Goal: Book appointment/travel/reservation

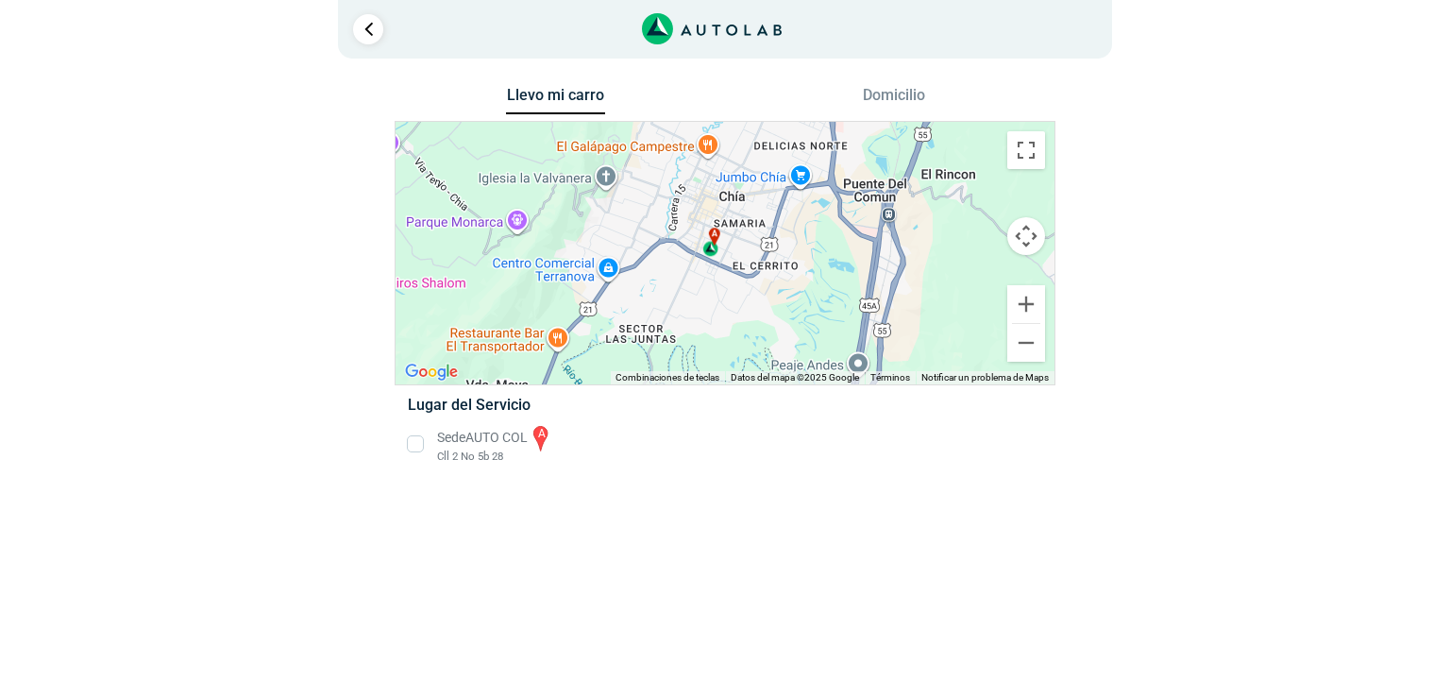
click at [416, 436] on li "Sede AUTO COL a Cll 2 No 5b 28" at bounding box center [725, 444] width 662 height 42
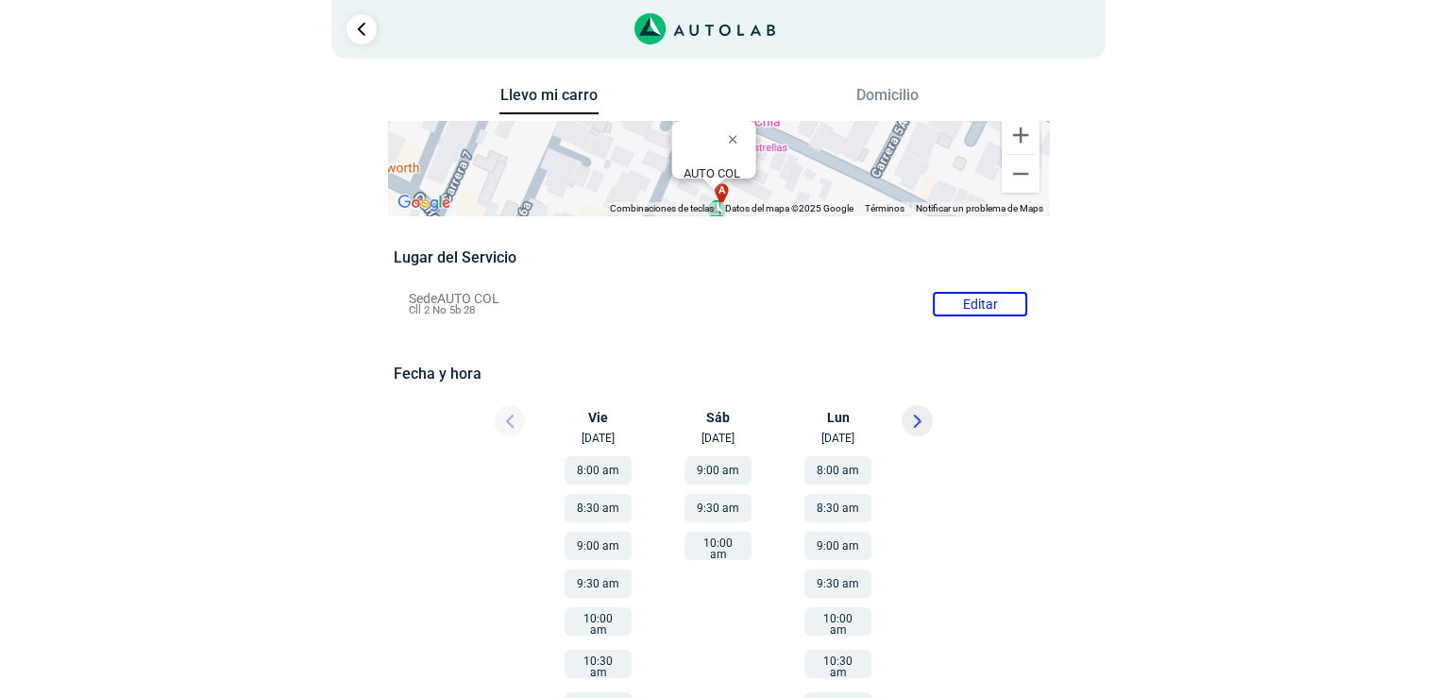
drag, startPoint x: 406, startPoint y: 299, endPoint x: 490, endPoint y: 319, distance: 86.4
click at [490, 319] on div "Lugar del Servicio Sede AUTO COL Editar Cll 2 No 5b 28 Fecha y hora Editar" at bounding box center [718, 609] width 649 height 723
copy div "Sede AUTO COL Editar Cll 2 No 5b 28"
click at [1098, 364] on div "Llevo mi carro [GEOGRAPHIC_DATA] ← Mover a la izquierda → Mover a la derecha ↑ …" at bounding box center [719, 532] width 916 height 900
click at [921, 671] on div at bounding box center [972, 709] width 169 height 525
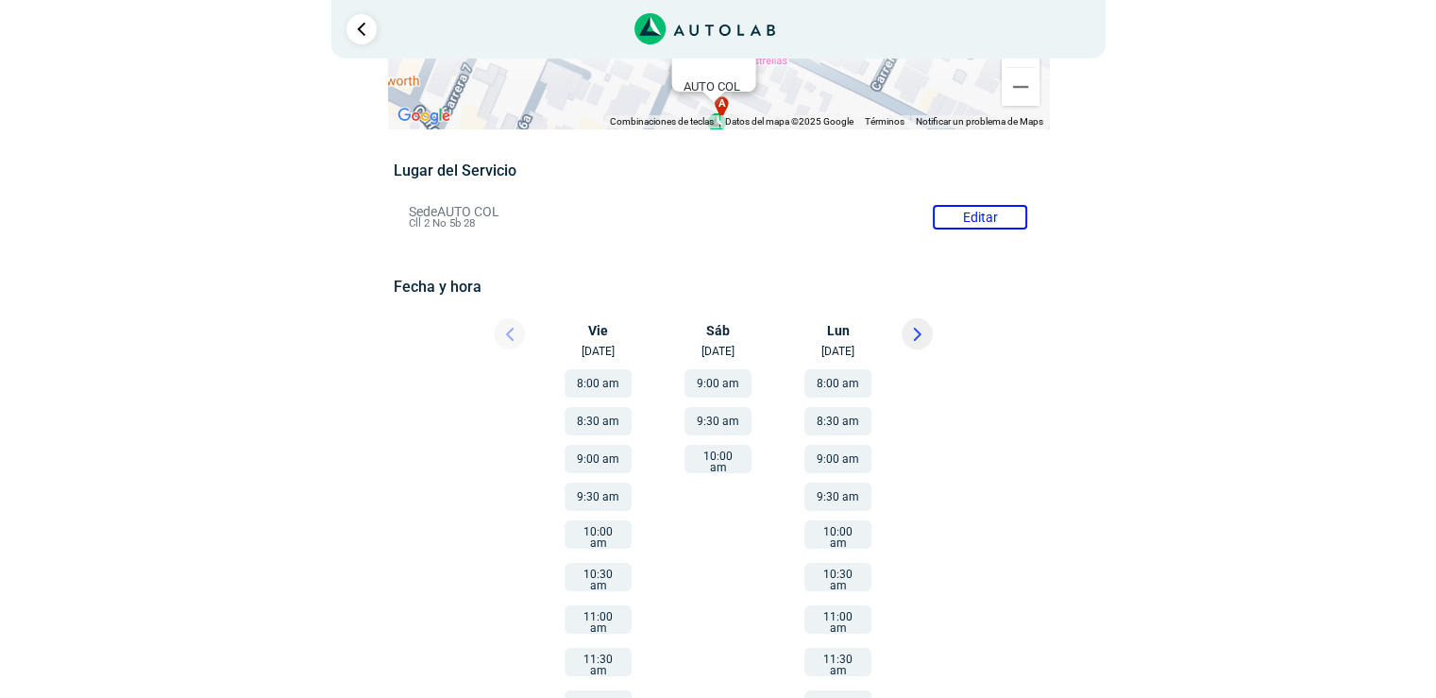
scroll to position [93, 0]
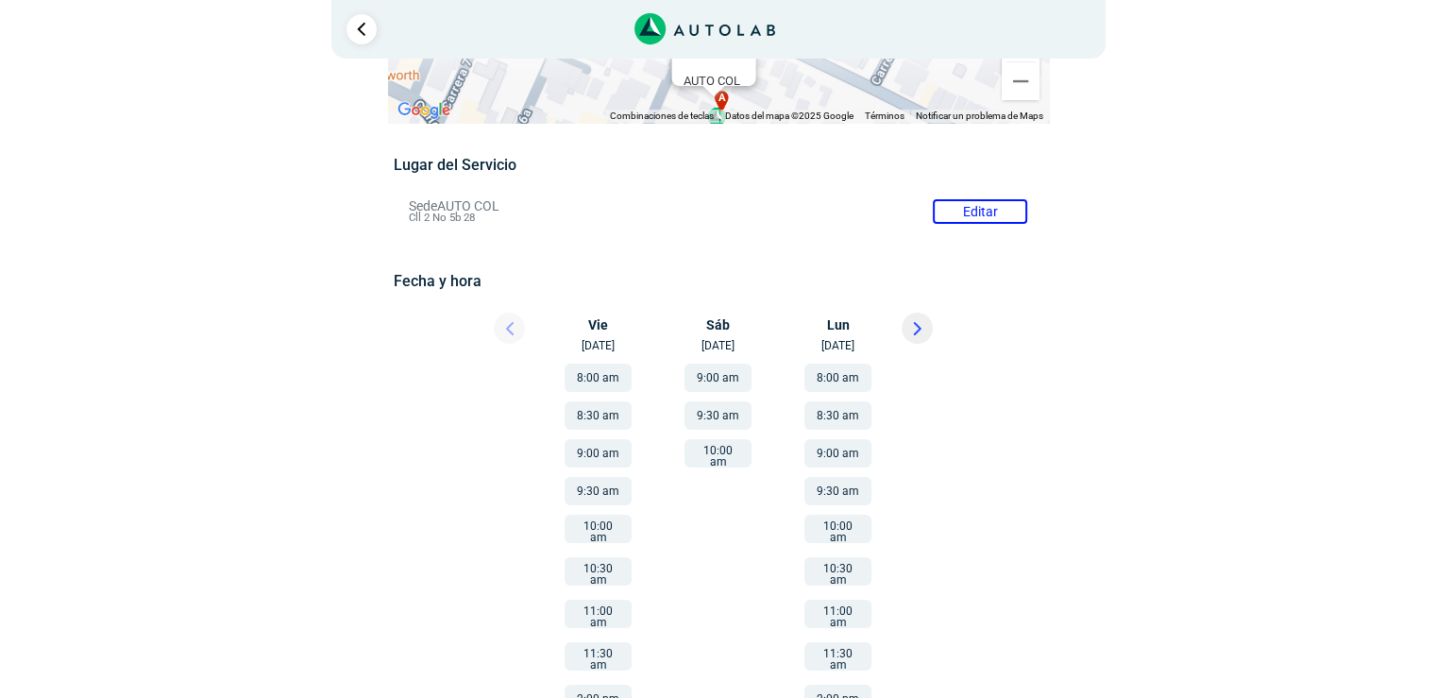
click at [582, 493] on button "9:30 am" at bounding box center [598, 491] width 67 height 28
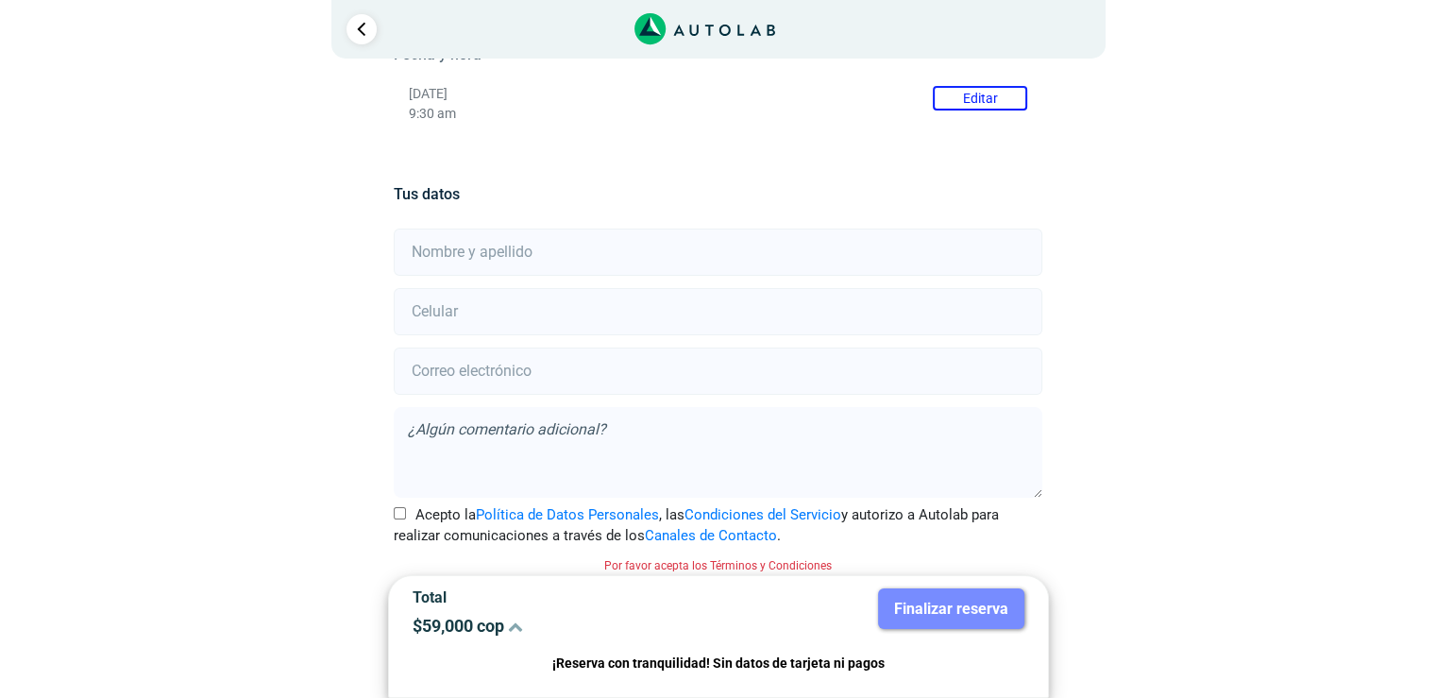
scroll to position [327, 0]
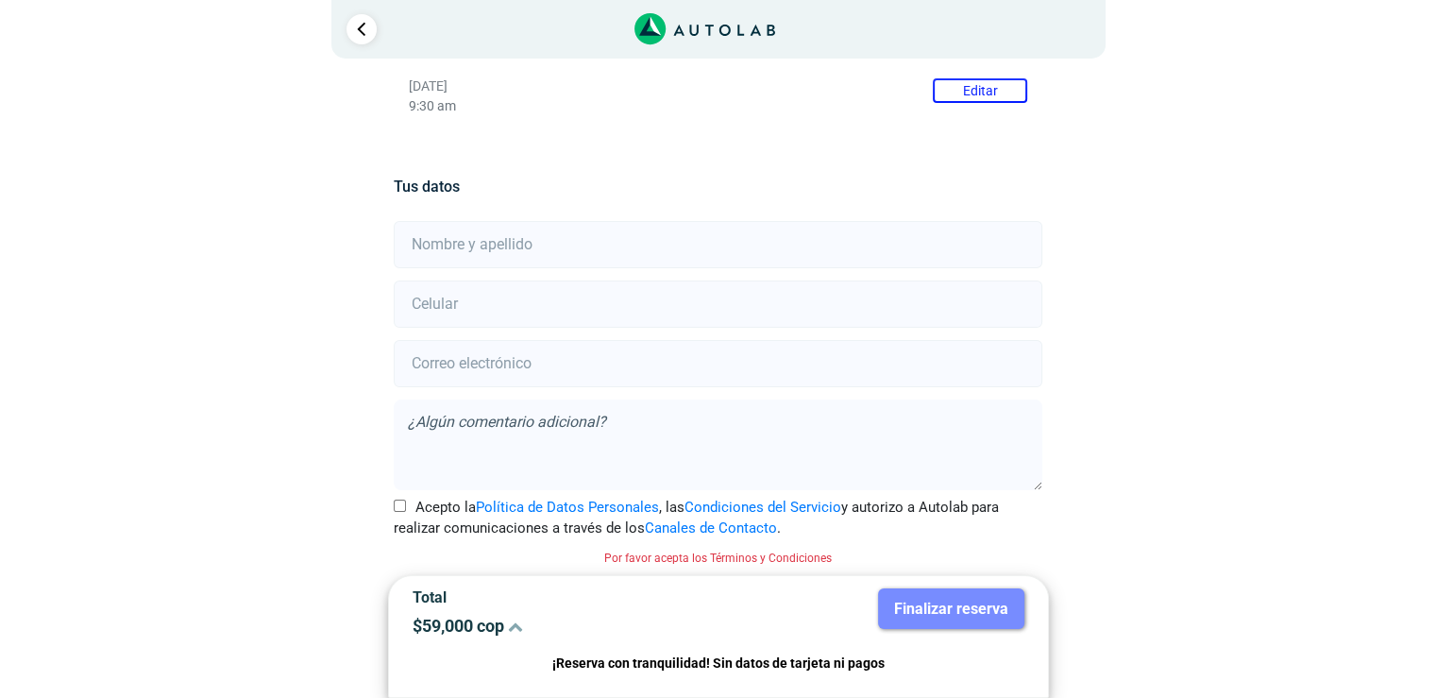
click at [490, 253] on input "text" at bounding box center [718, 244] width 649 height 47
type input "[PERSON_NAME]"
click at [488, 318] on input "number" at bounding box center [718, 303] width 649 height 47
type input "2"
type input "3128643784"
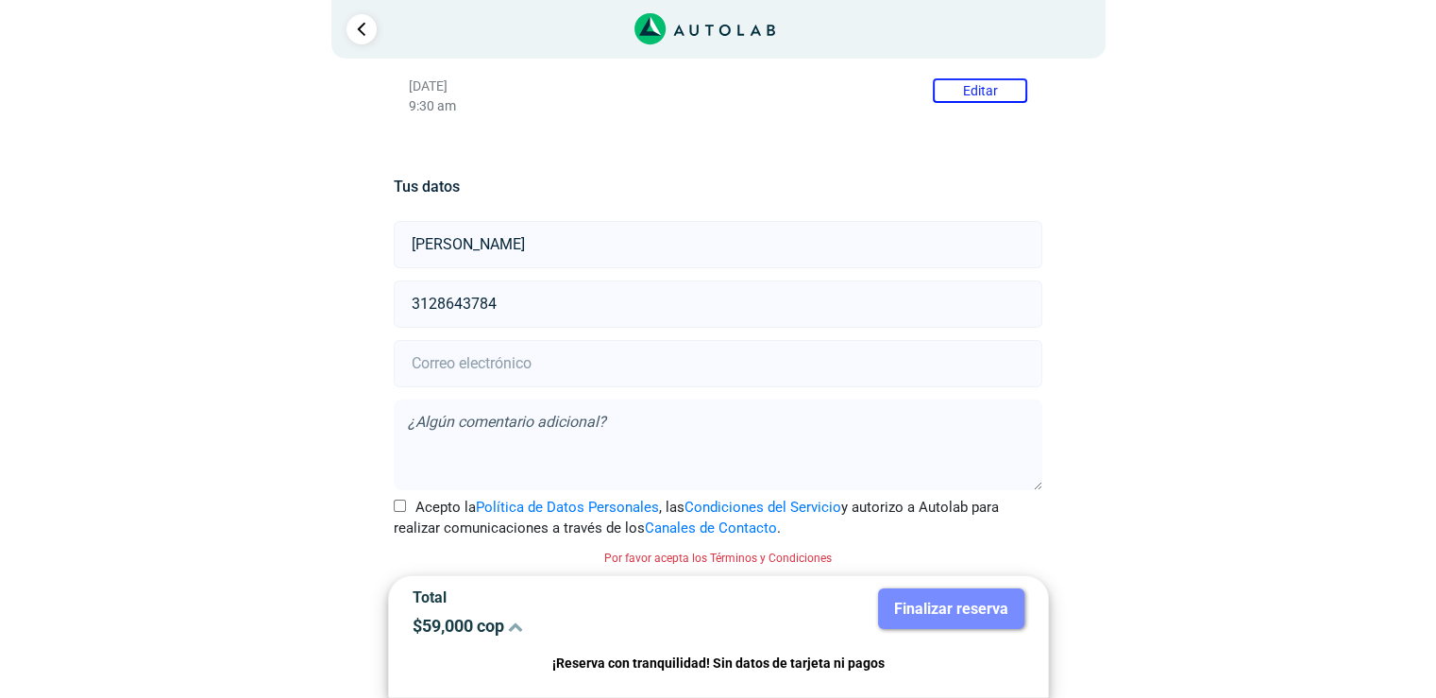
click at [468, 367] on input "email" at bounding box center [718, 363] width 649 height 47
type input "[EMAIL_ADDRESS][DOMAIN_NAME]"
click at [798, 426] on textarea at bounding box center [718, 444] width 649 height 91
click at [1253, 577] on div "Llevo mi carro [GEOGRAPHIC_DATA] ← Mover a la izquierda → Mover a la derecha ↑ …" at bounding box center [718, 227] width 1133 height 944
click at [763, 439] on textarea at bounding box center [718, 444] width 649 height 91
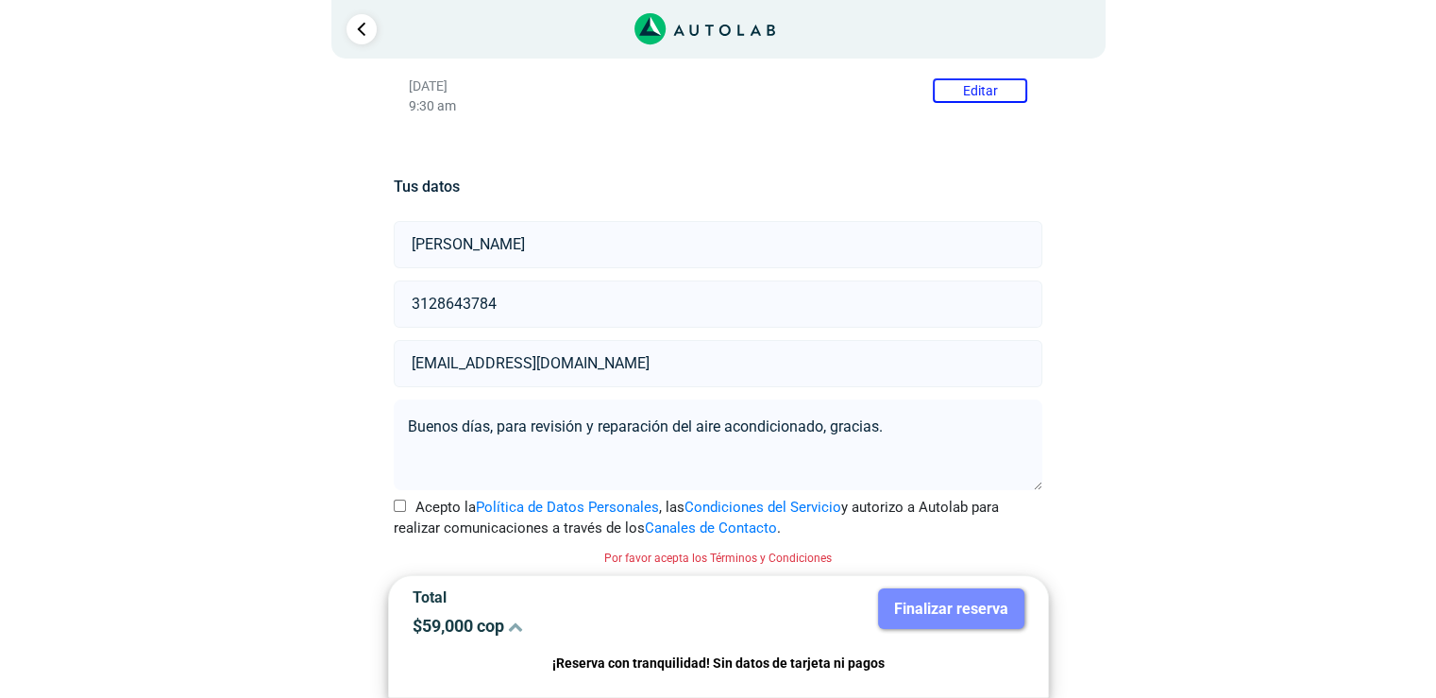
type textarea "Buenos días, para revisión y reparación del aire acondicionado, gracias."
click at [398, 506] on input "Acepto la Política de Datos Personales , las Condiciones del Servicio y autoriz…" at bounding box center [400, 506] width 12 height 12
checkbox input "true"
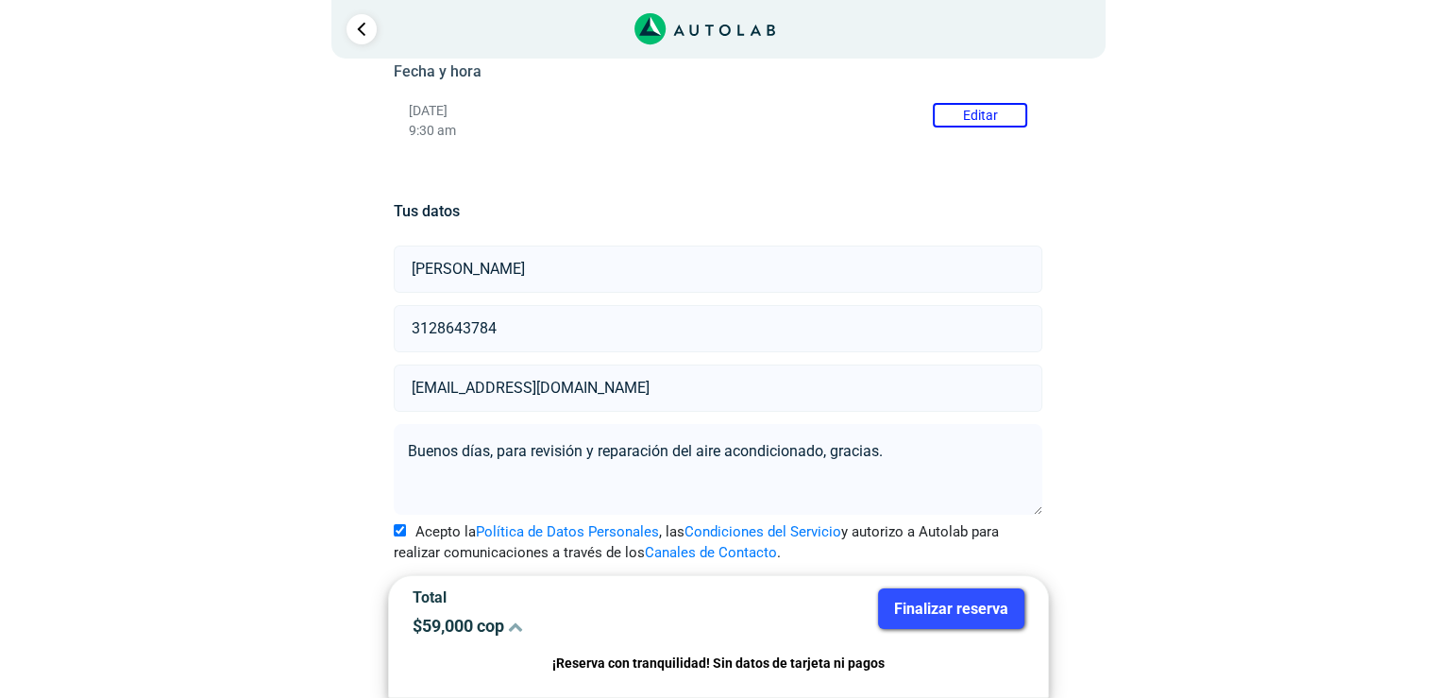
click at [929, 601] on button "Finalizar reserva" at bounding box center [951, 608] width 146 height 41
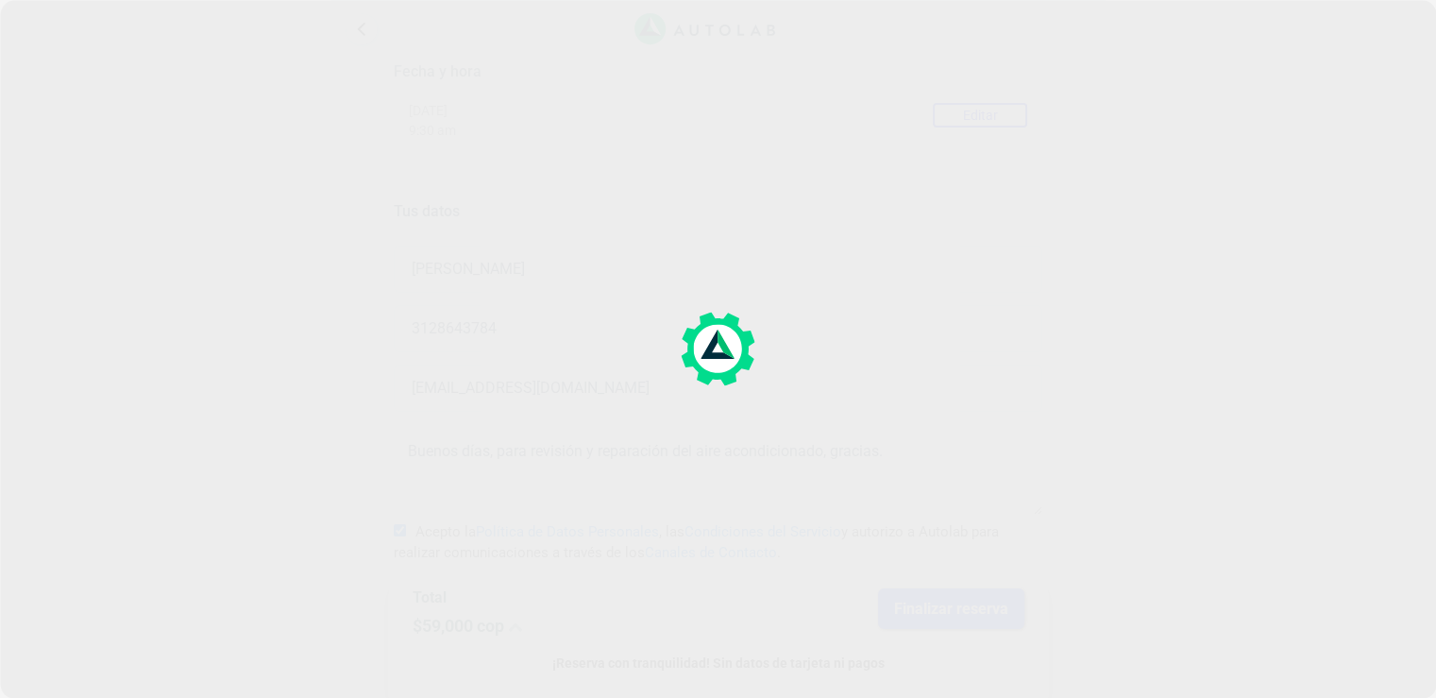
scroll to position [0, 0]
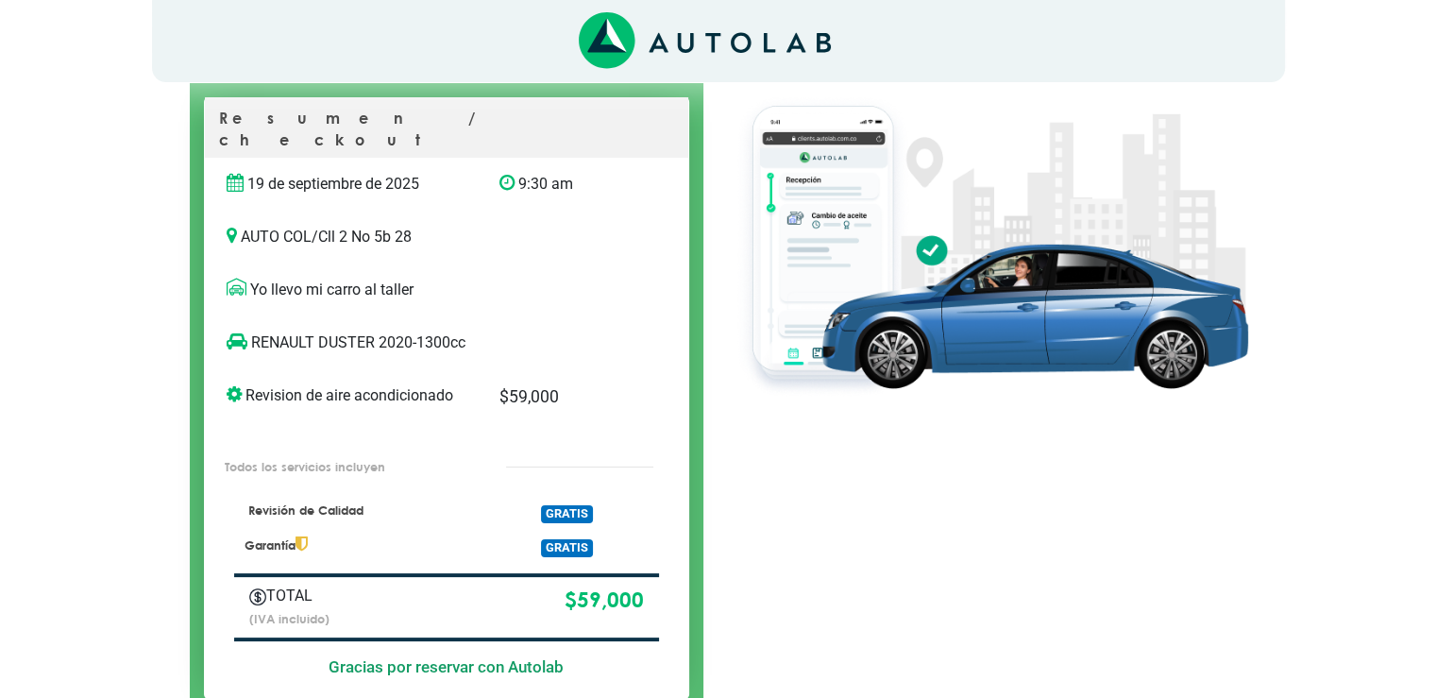
scroll to position [200, 0]
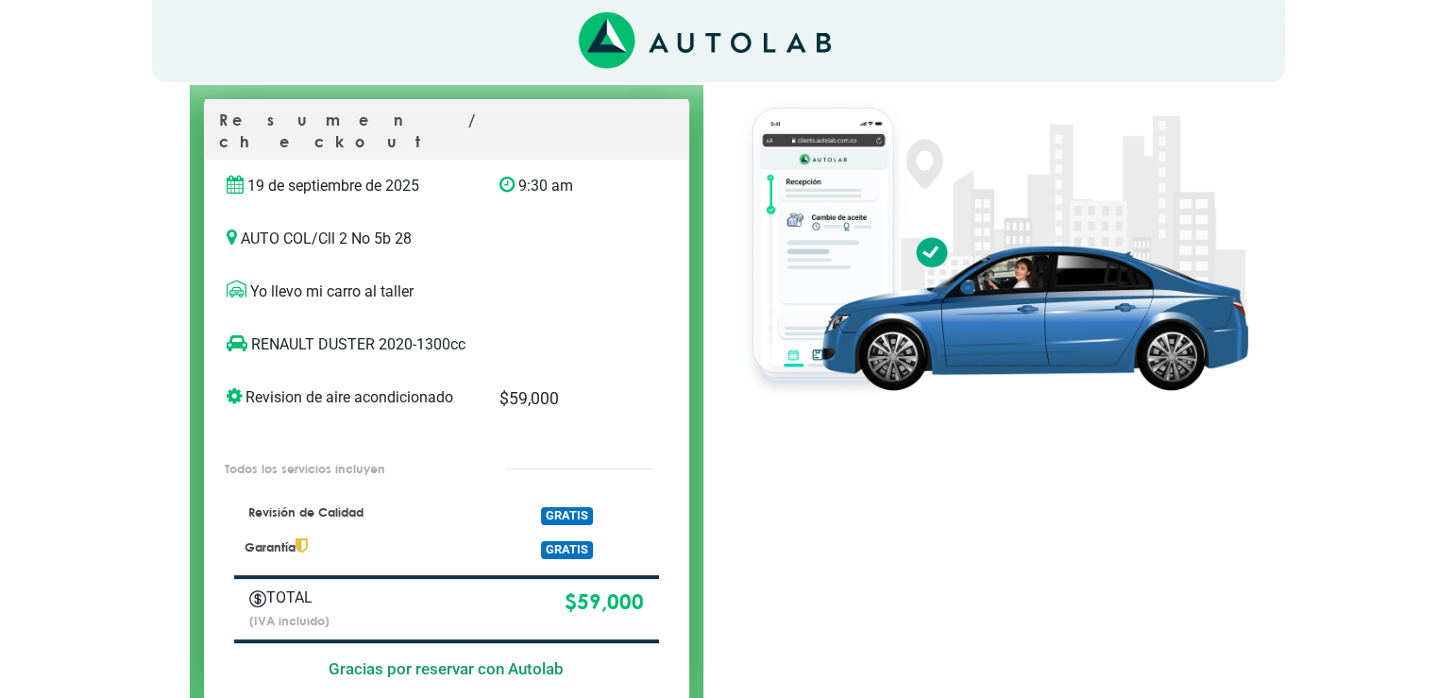
click at [904, 568] on div at bounding box center [991, 371] width 544 height 687
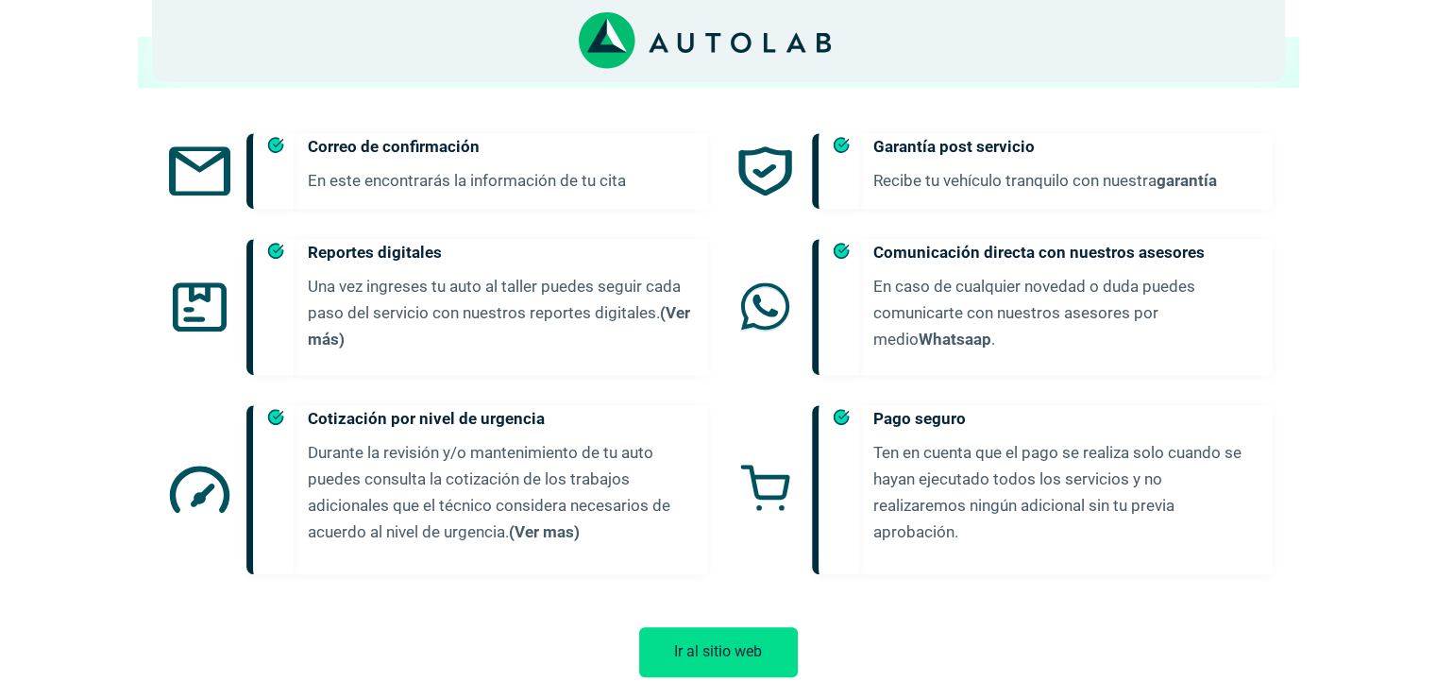
scroll to position [1023, 0]
